Goal: Transaction & Acquisition: Purchase product/service

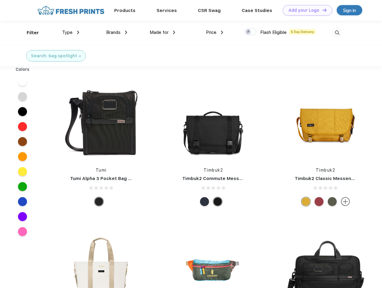
click at [305, 10] on link "Add your Logo Design Tool" at bounding box center [306, 10] width 49 height 10
click at [0, 0] on div "Design Tool" at bounding box center [0, 0] width 0 height 0
click at [321, 10] on link "Add your Logo Design Tool" at bounding box center [306, 10] width 49 height 10
click at [29, 33] on div "Filter" at bounding box center [33, 32] width 12 height 7
click at [71, 32] on span "Type" at bounding box center [67, 32] width 10 height 5
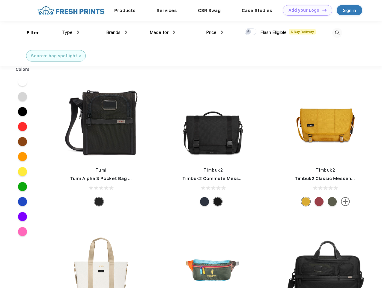
click at [117, 32] on span "Brands" at bounding box center [113, 32] width 14 height 5
click at [162, 32] on span "Made for" at bounding box center [158, 32] width 19 height 5
click at [214, 32] on span "Price" at bounding box center [211, 32] width 10 height 5
click at [250, 32] on div at bounding box center [250, 31] width 12 height 7
click at [248, 32] on input "checkbox" at bounding box center [246, 30] width 4 height 4
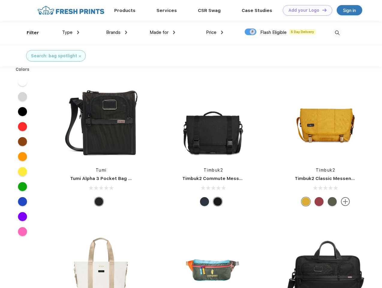
click at [337, 33] on img at bounding box center [337, 33] width 10 height 10
